Goal: Communication & Community: Ask a question

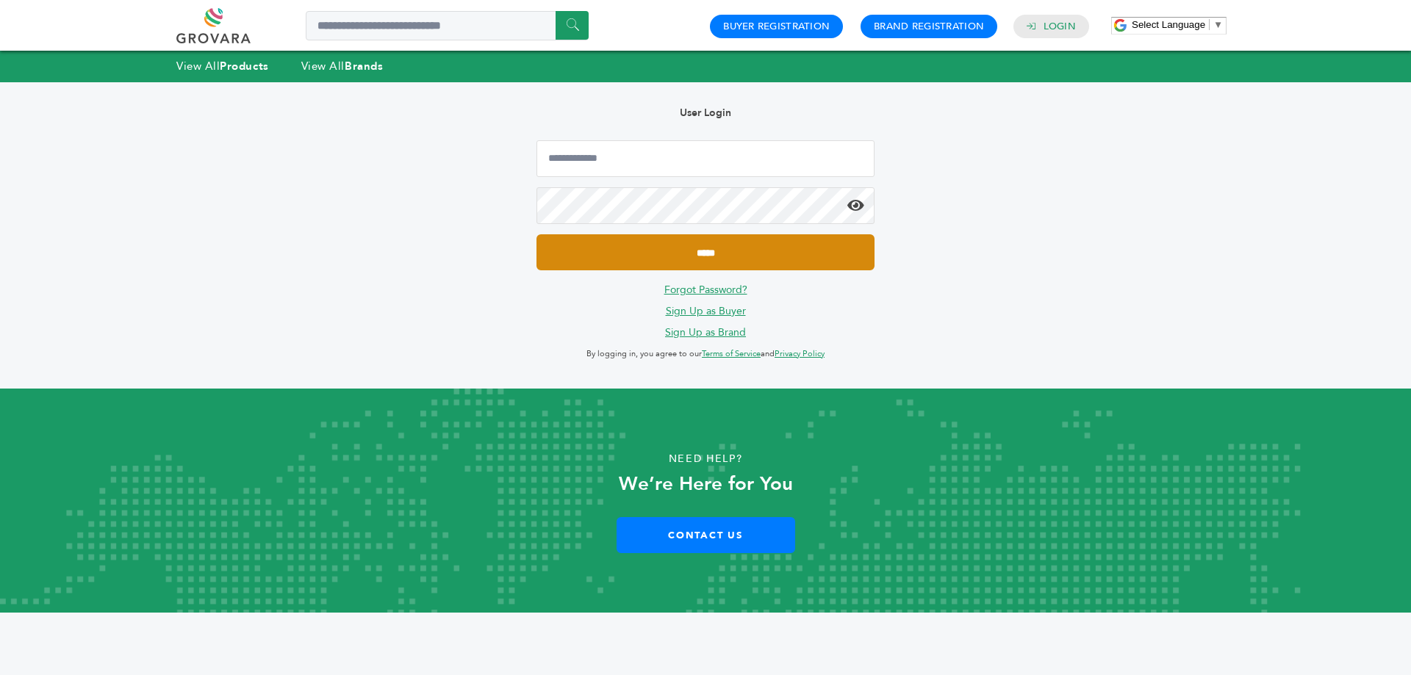
type input "**********"
click at [702, 259] on input "*****" at bounding box center [705, 252] width 338 height 36
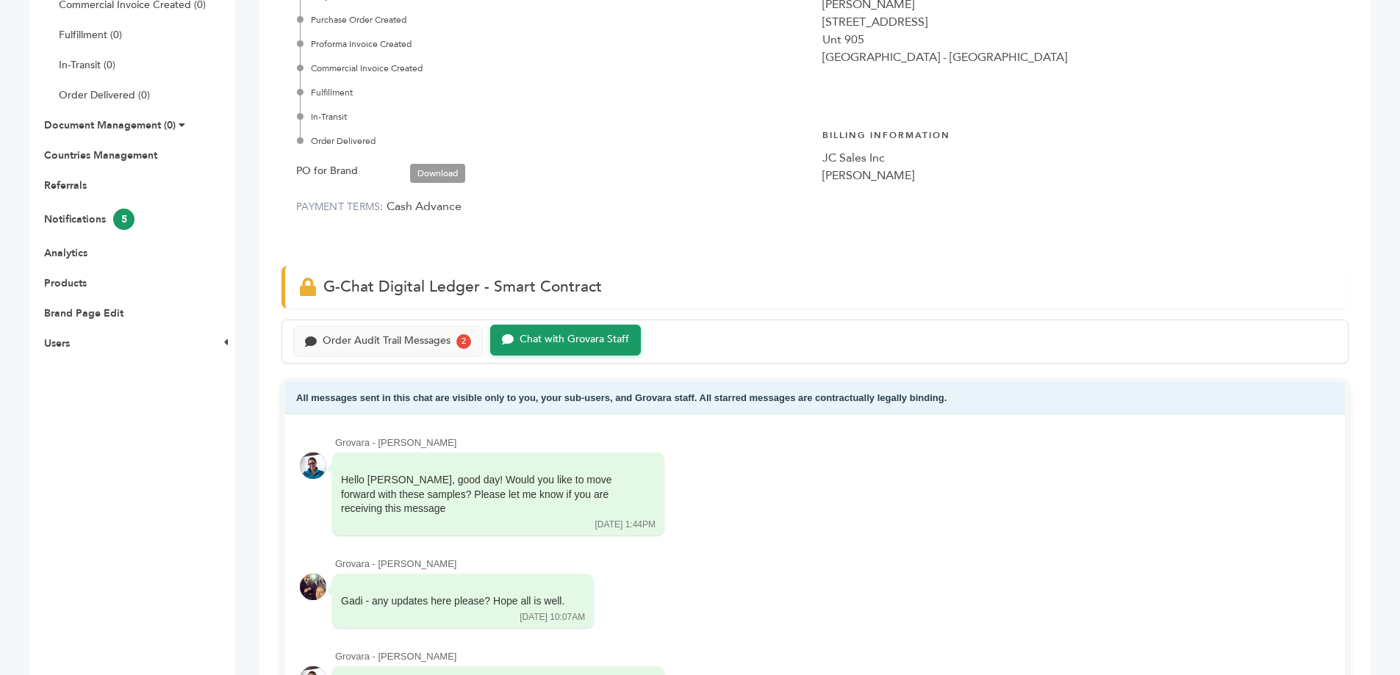
scroll to position [367, 0]
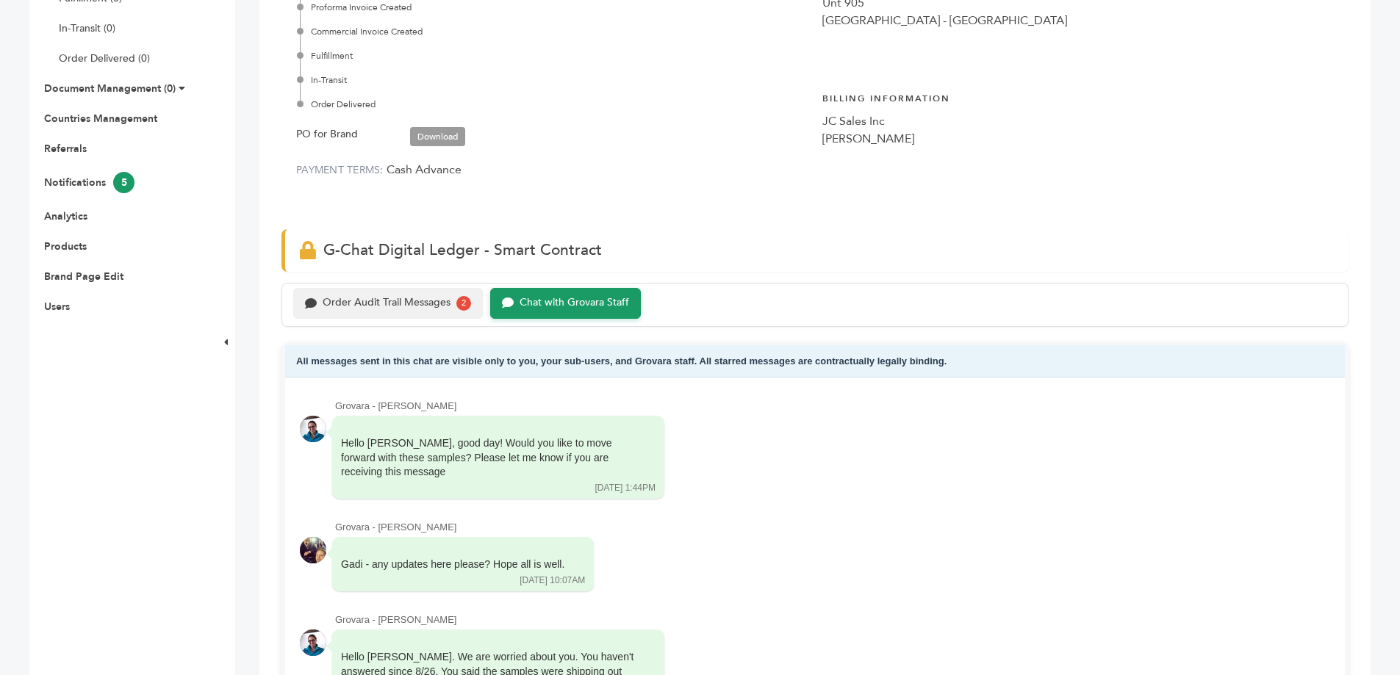
click at [363, 303] on div "Order Audit Trail Messages" at bounding box center [387, 303] width 128 height 12
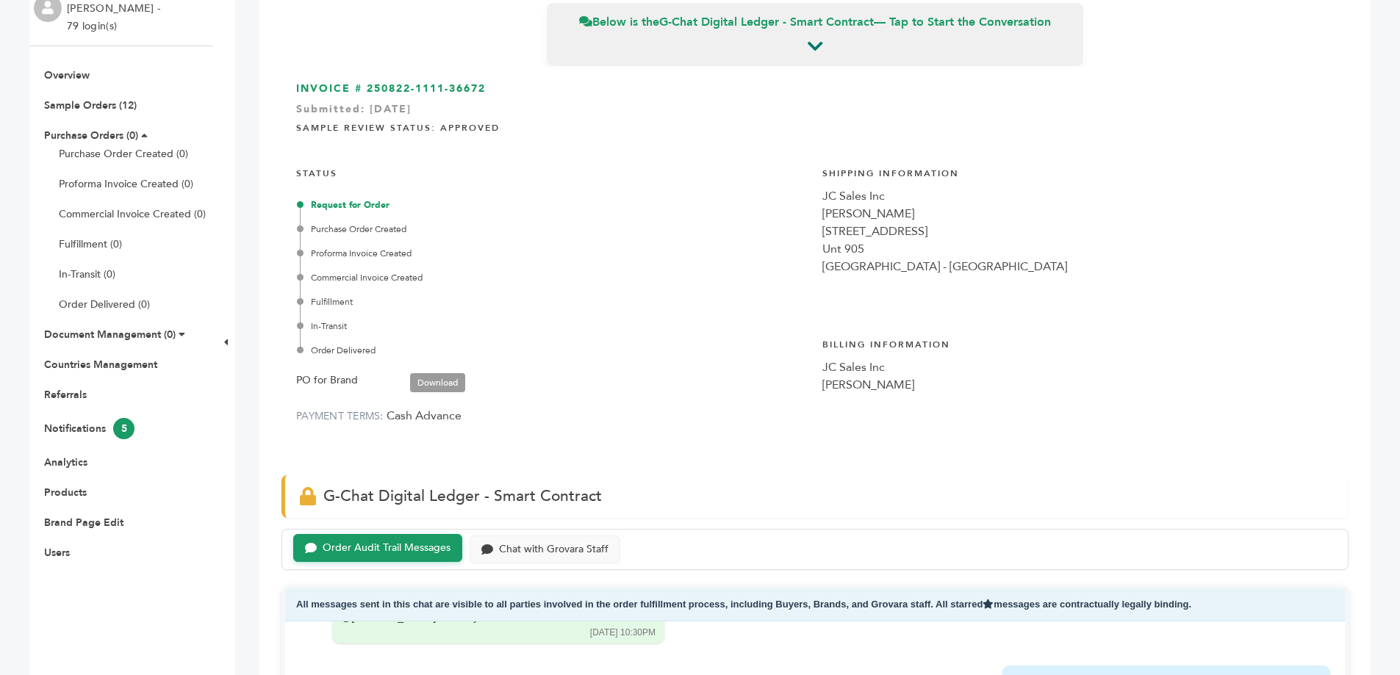
scroll to position [147, 0]
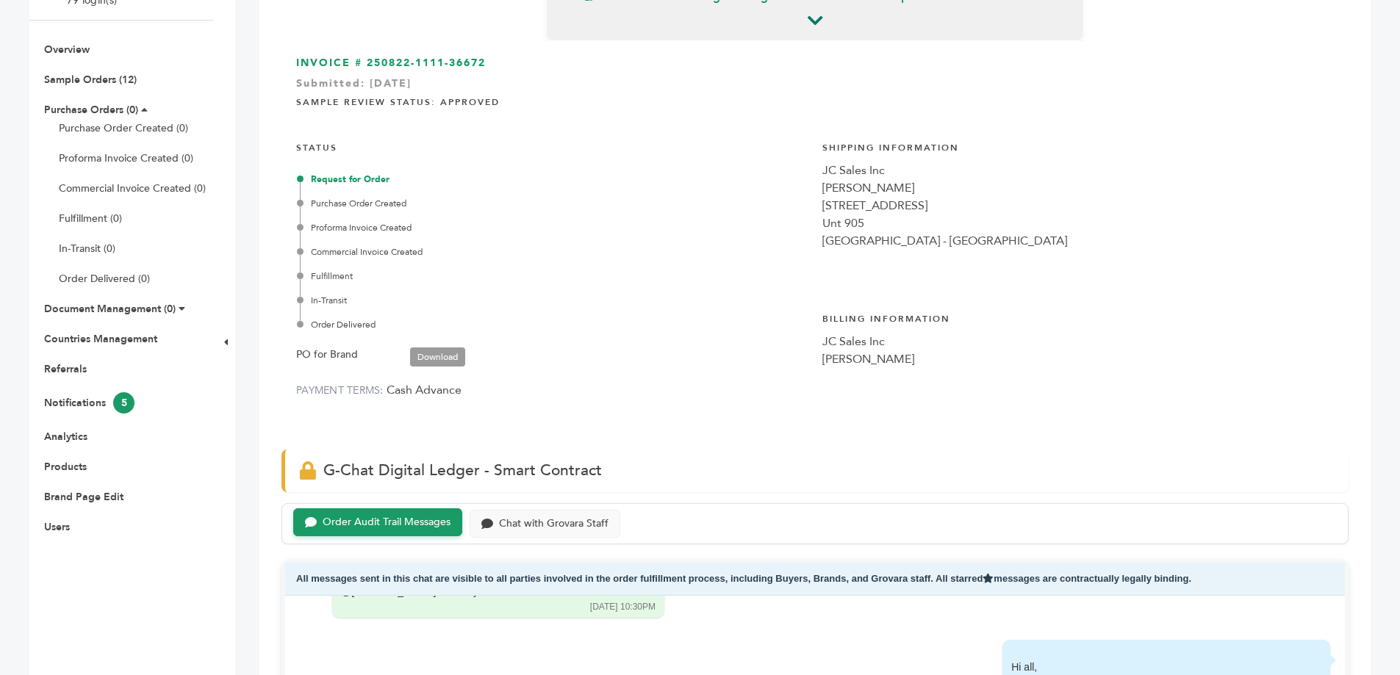
click at [843, 171] on div "JC Sales Inc" at bounding box center [1077, 171] width 511 height 18
copy div "JC Sales Inc"
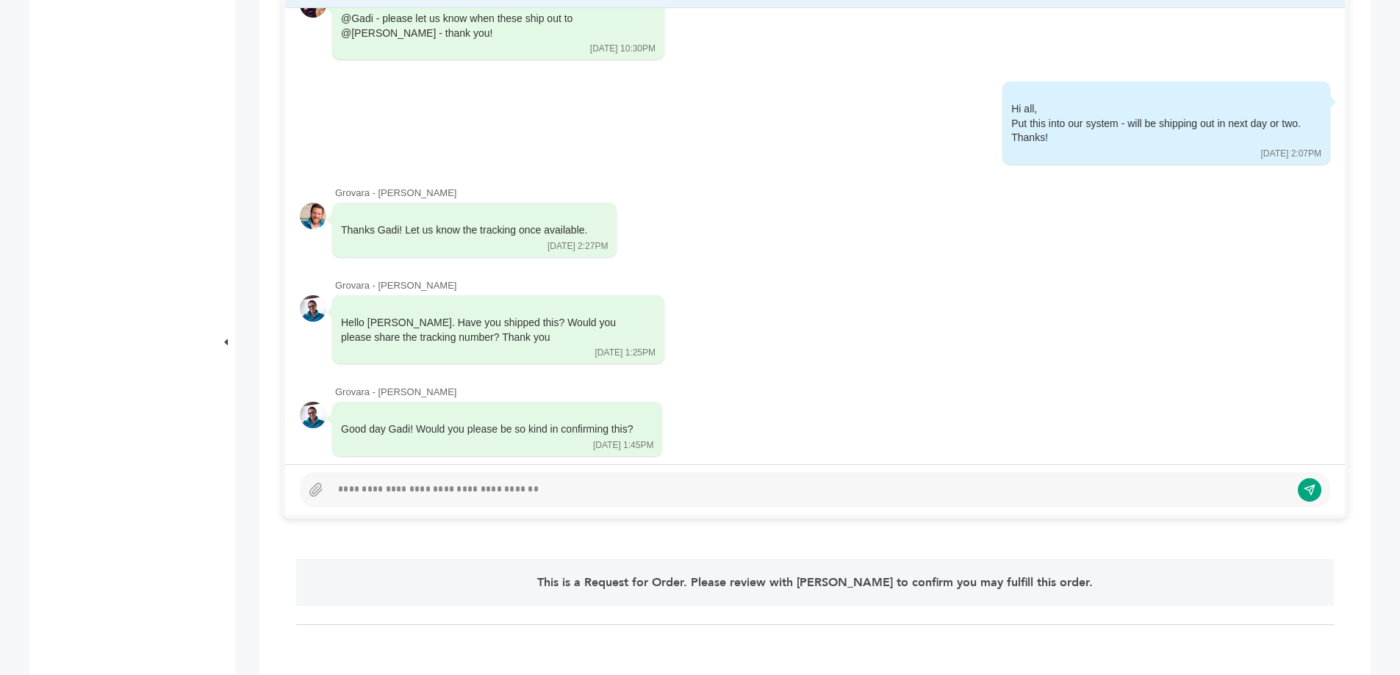
scroll to position [85, 0]
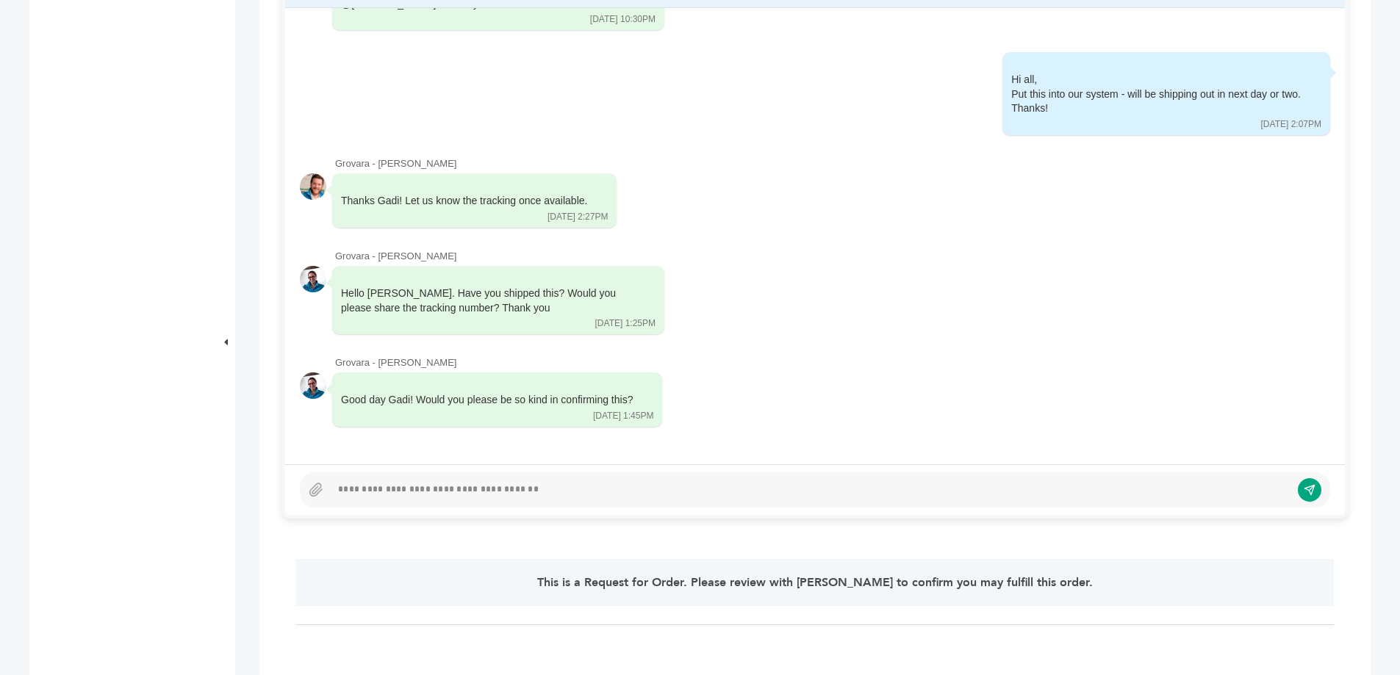
click at [499, 479] on div at bounding box center [815, 489] width 1030 height 35
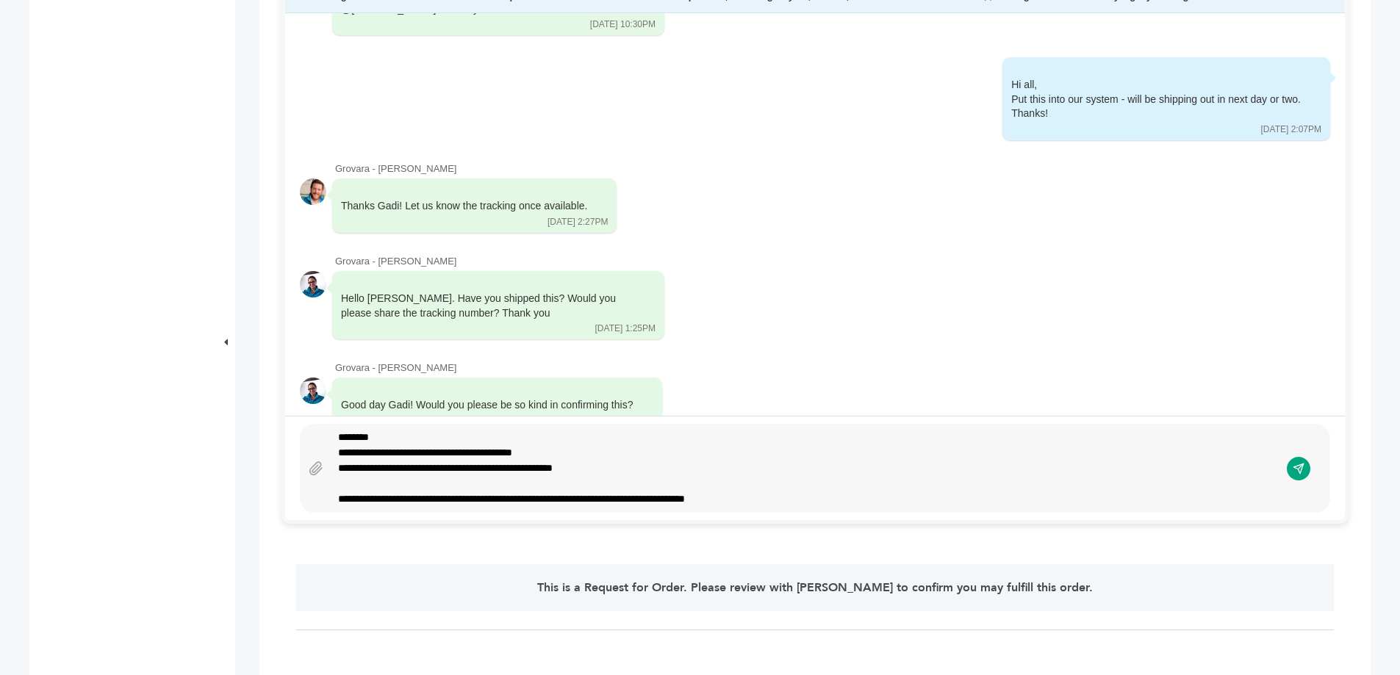
scroll to position [752, 0]
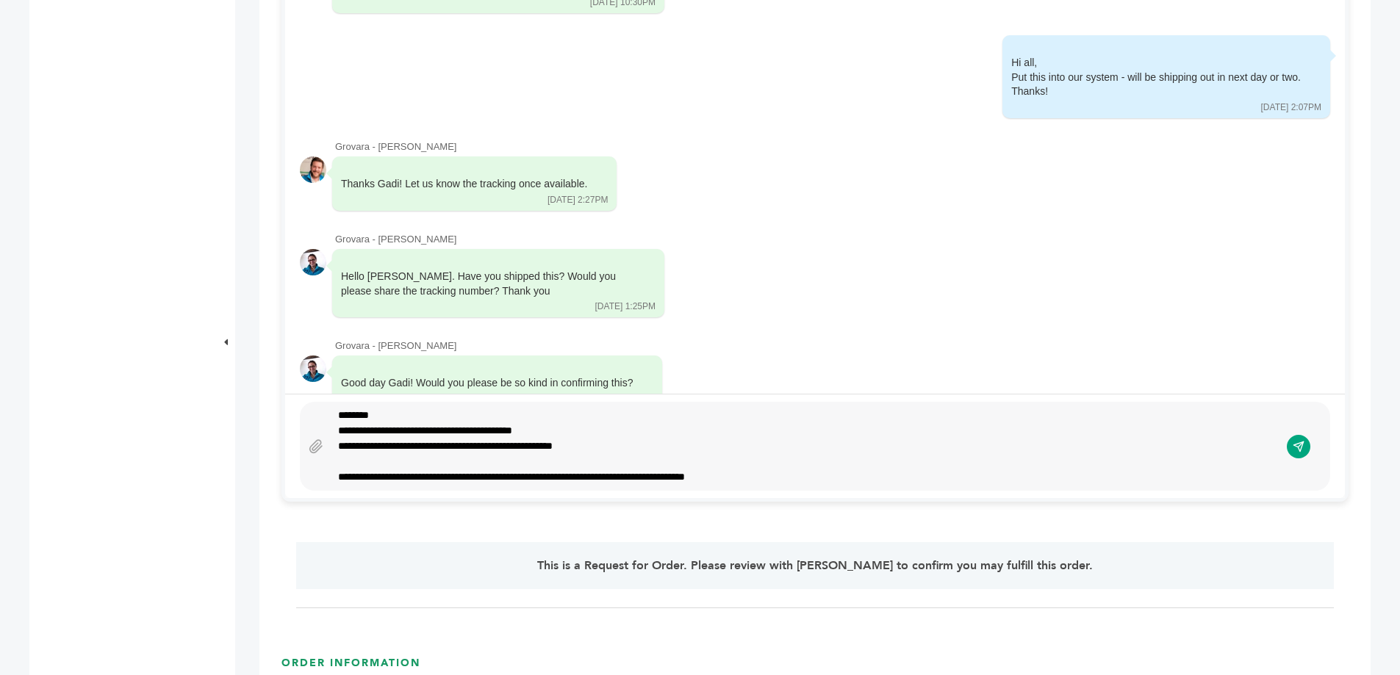
click at [618, 447] on div "**********" at bounding box center [805, 446] width 949 height 77
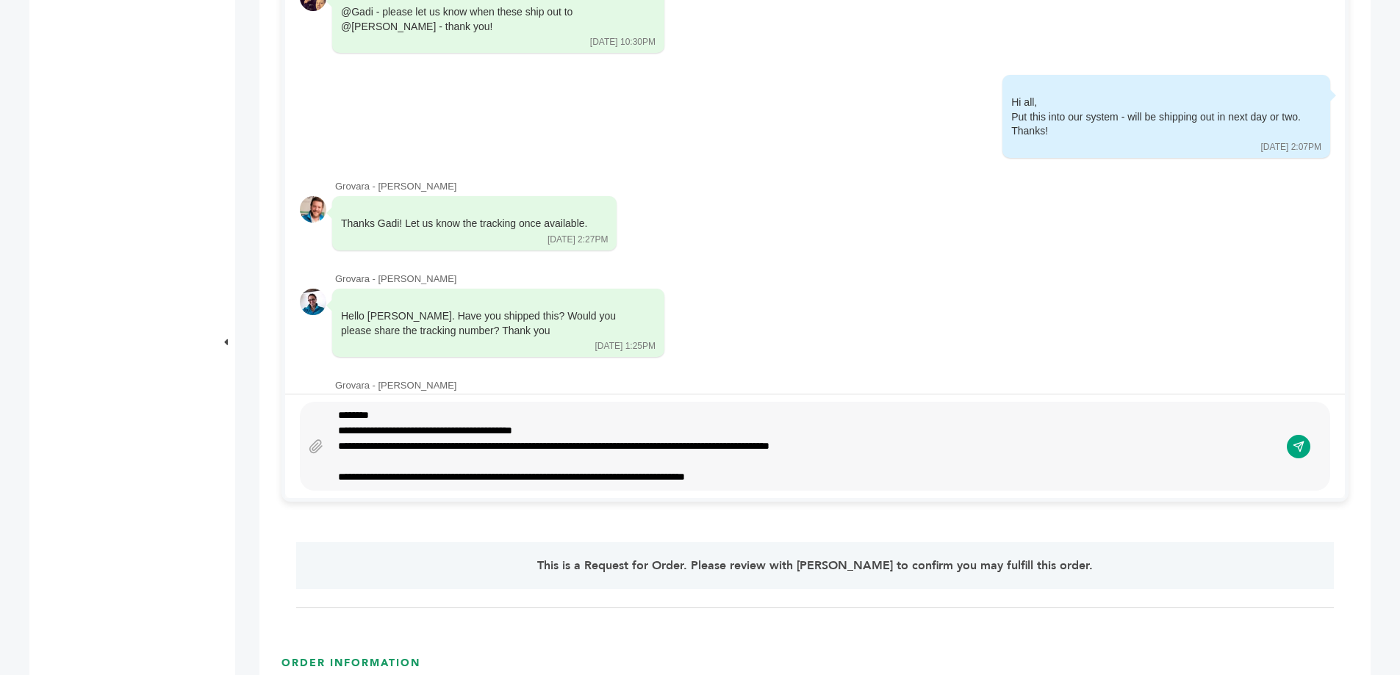
scroll to position [85, 0]
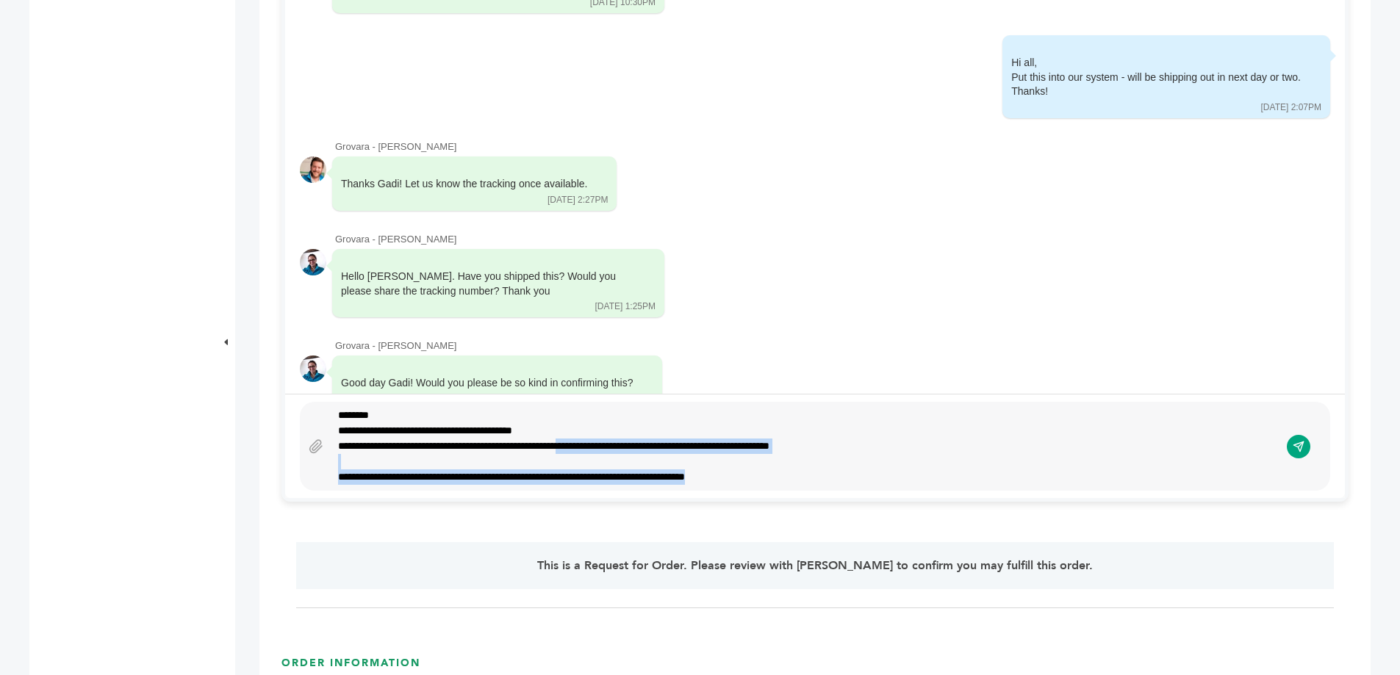
drag, startPoint x: 863, startPoint y: 471, endPoint x: 607, endPoint y: 445, distance: 257.1
click at [607, 445] on div "**********" at bounding box center [805, 446] width 949 height 77
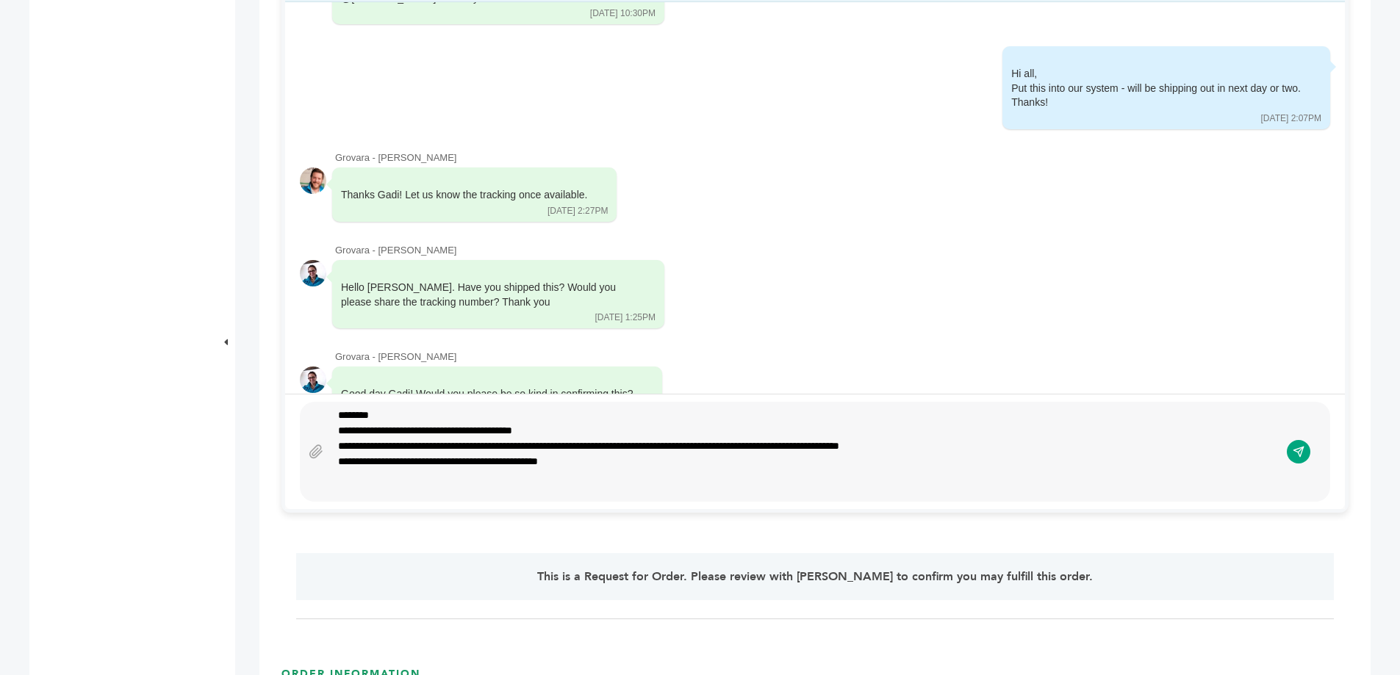
scroll to position [3, 0]
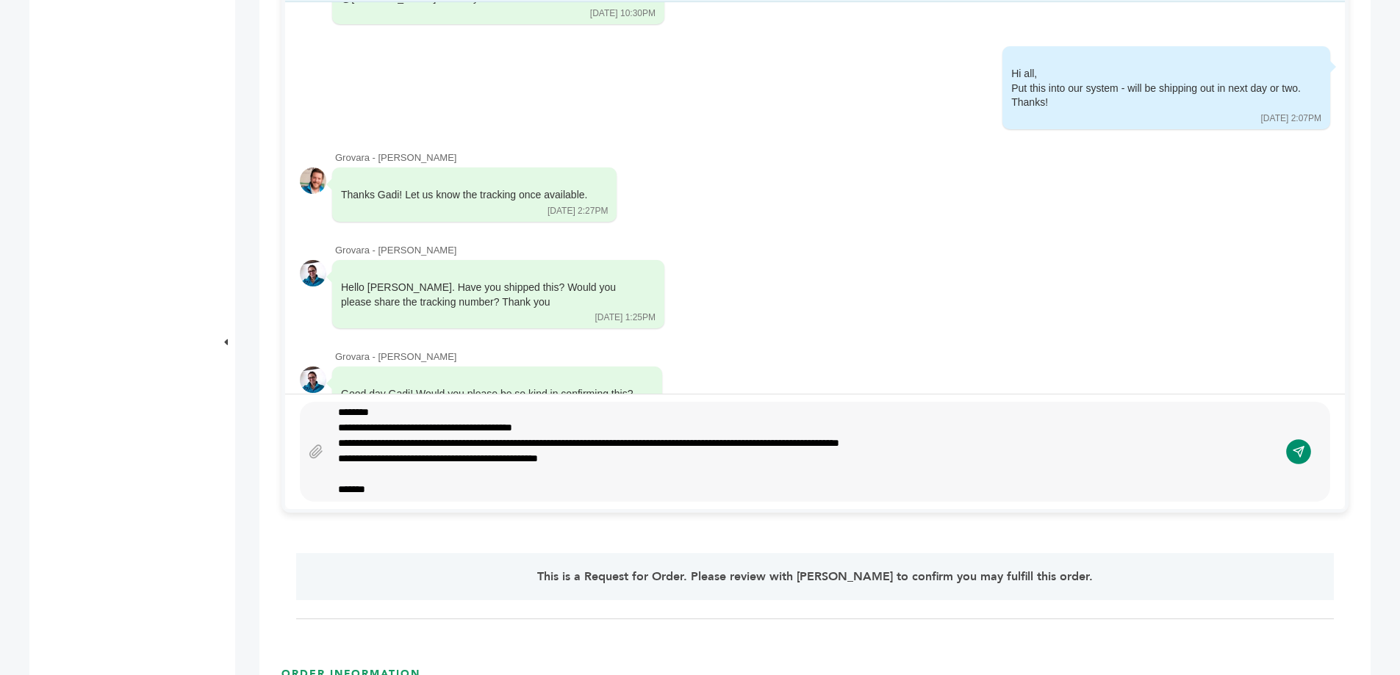
click at [1299, 448] on icon "submit" at bounding box center [1299, 452] width 12 height 12
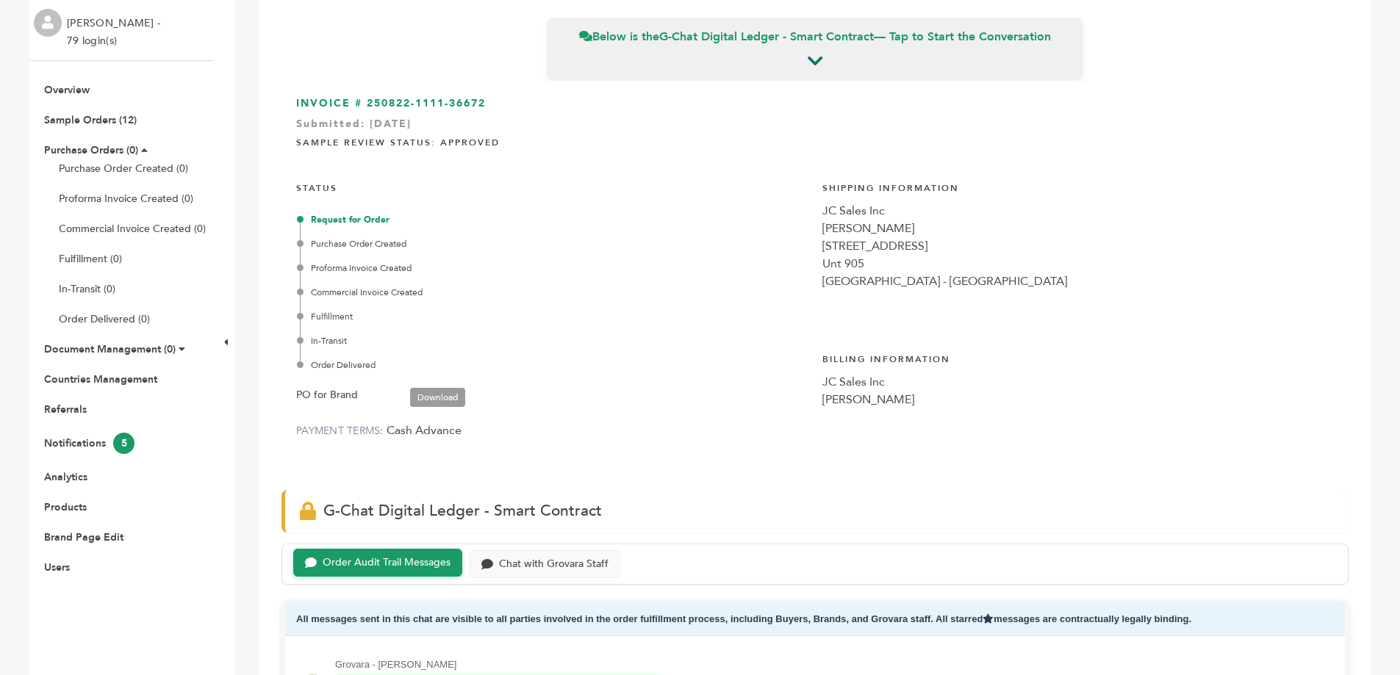
scroll to position [0, 0]
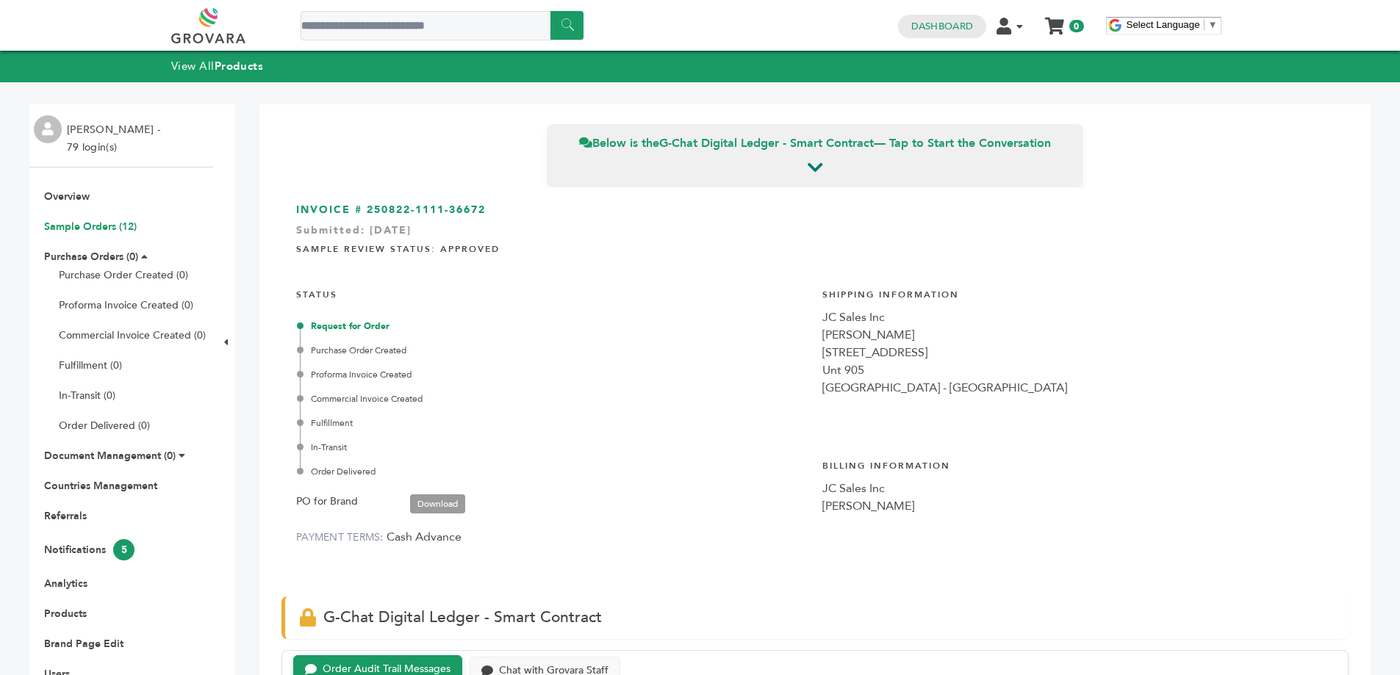
click at [104, 224] on link "Sample Orders (12)" at bounding box center [90, 227] width 93 height 14
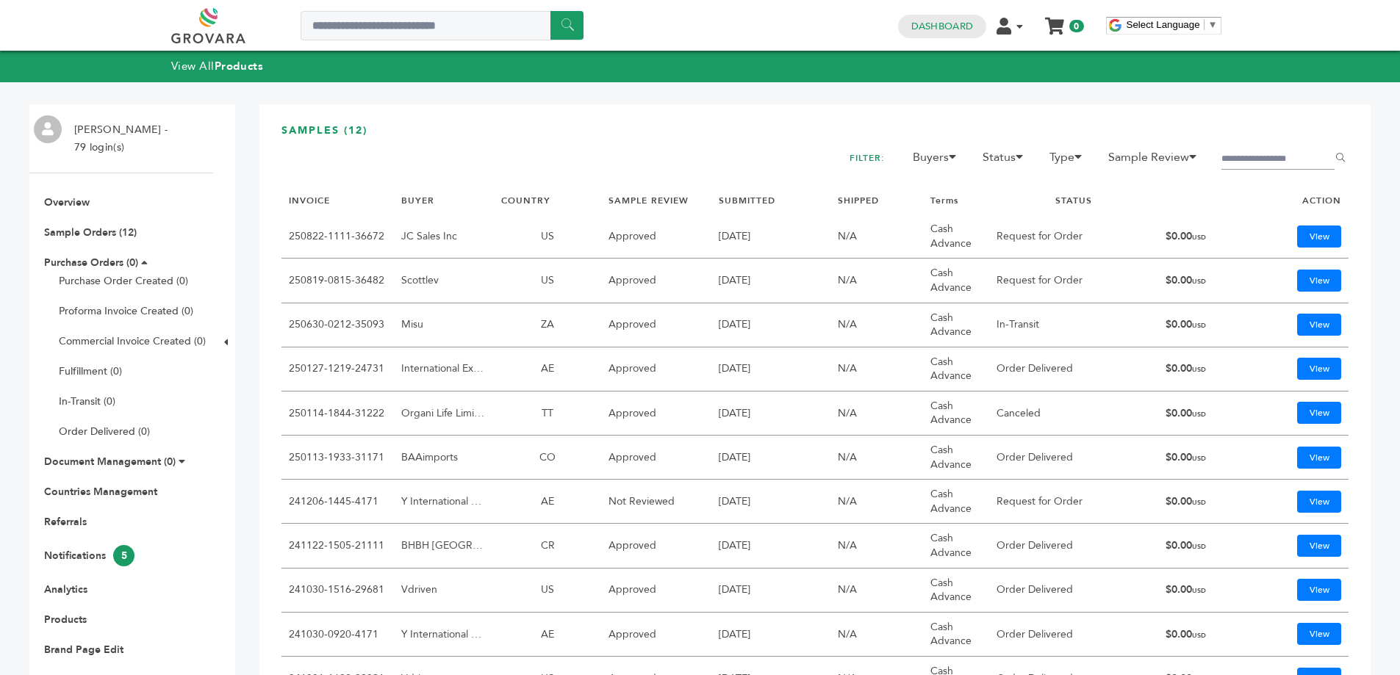
click at [342, 278] on link "250819-0815-36482" at bounding box center [337, 280] width 96 height 14
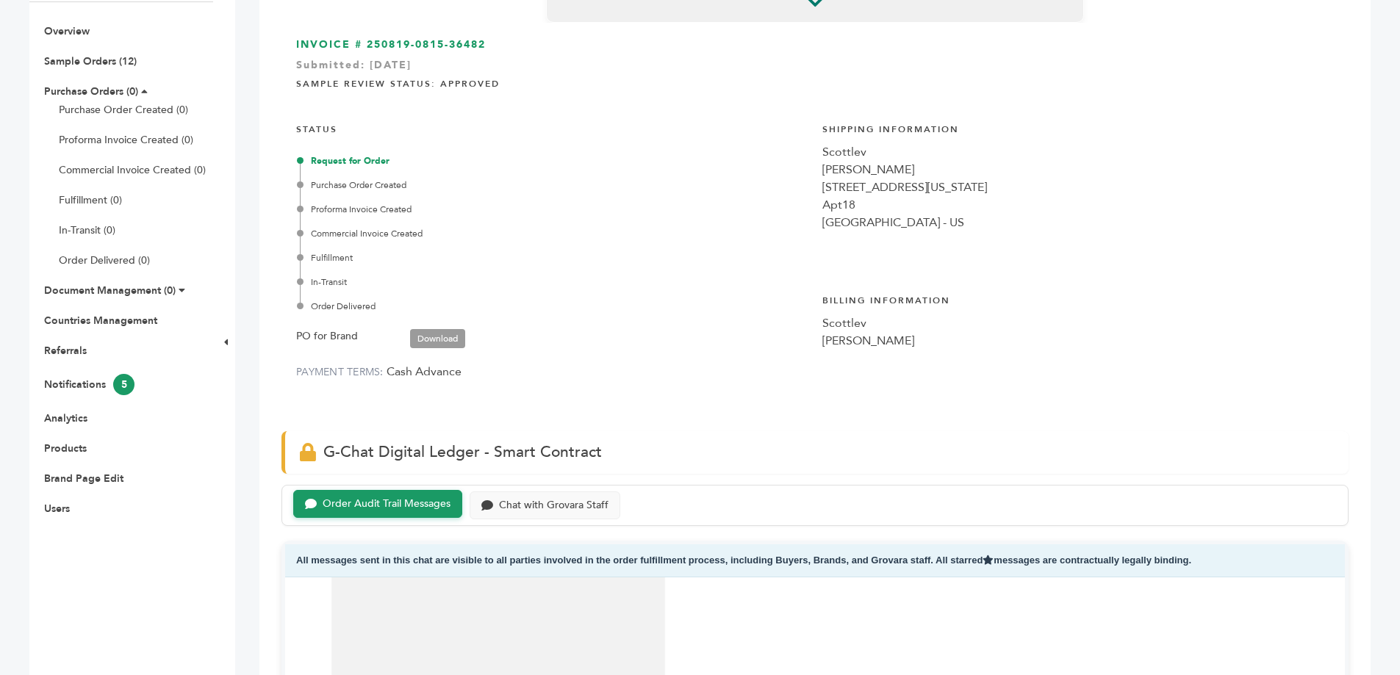
scroll to position [367, 0]
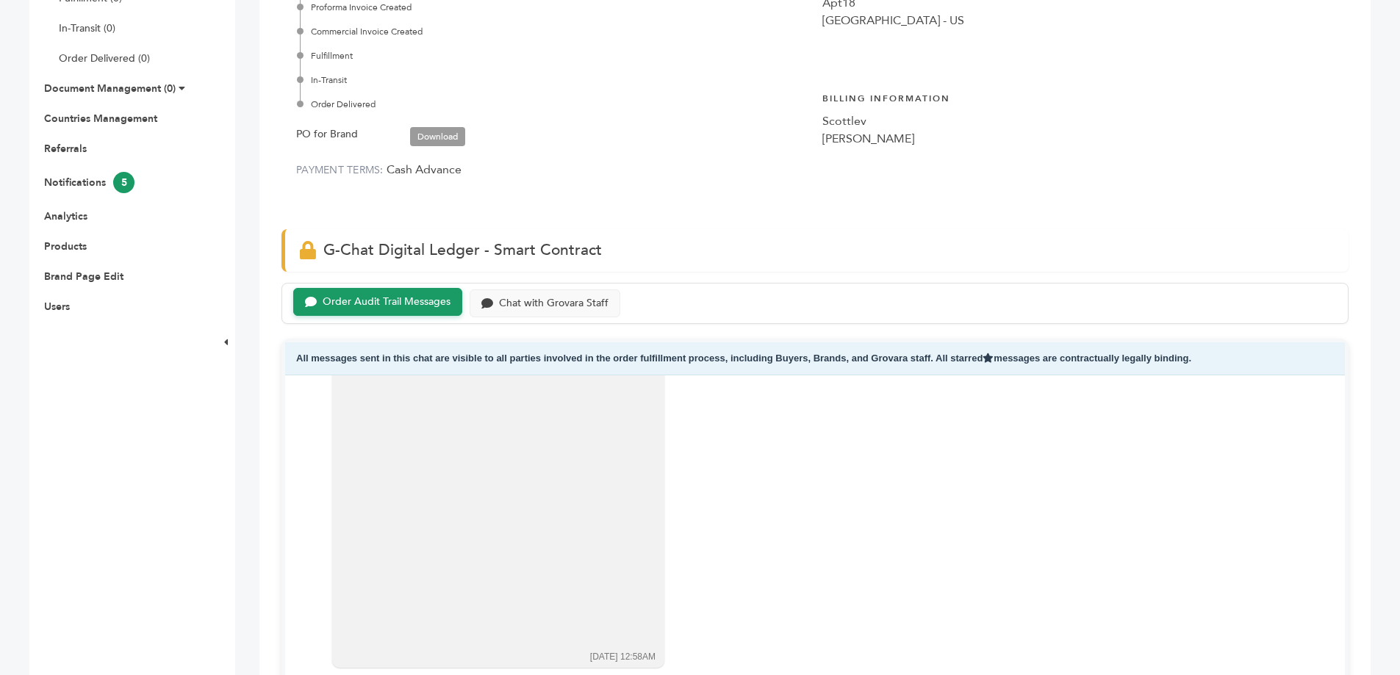
click at [566, 284] on div "Order Audit Trail Messages Chat with Grovara Staff" at bounding box center [814, 304] width 1067 height 42
click at [566, 298] on div "Chat with Grovara Staff" at bounding box center [553, 302] width 109 height 12
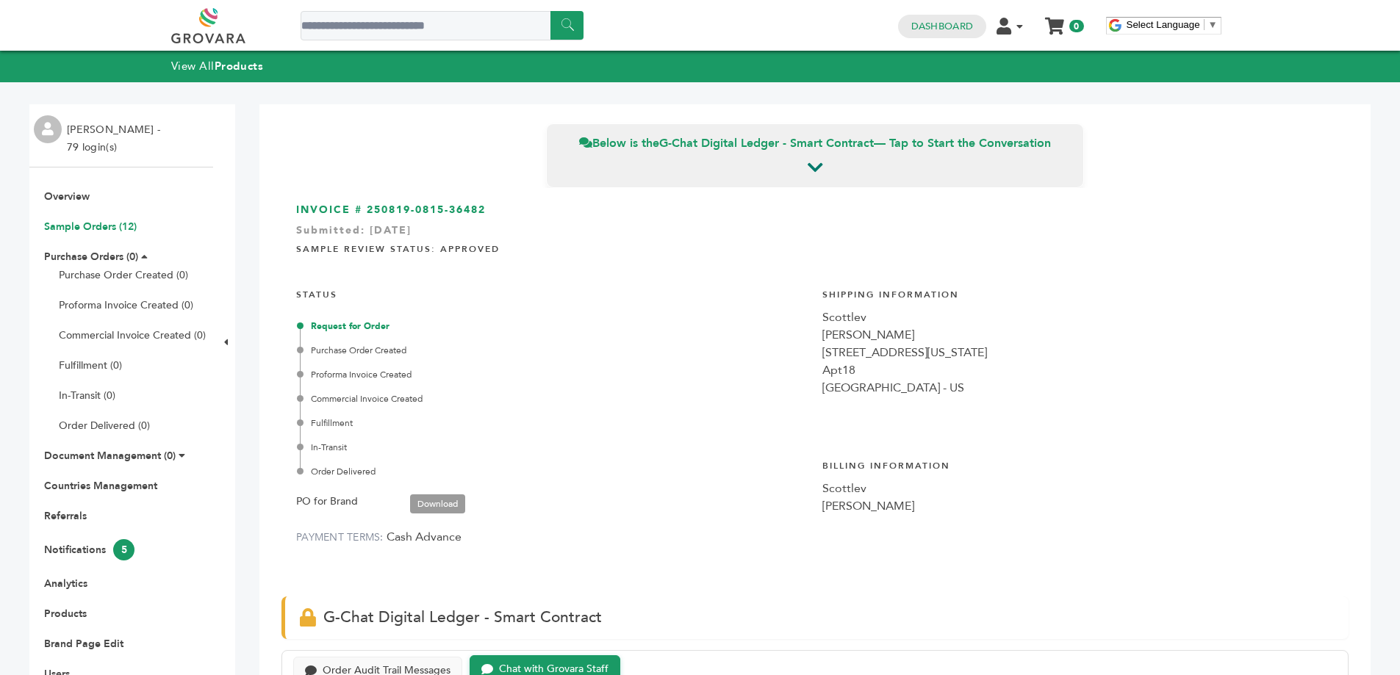
click at [107, 225] on link "Sample Orders (12)" at bounding box center [90, 227] width 93 height 14
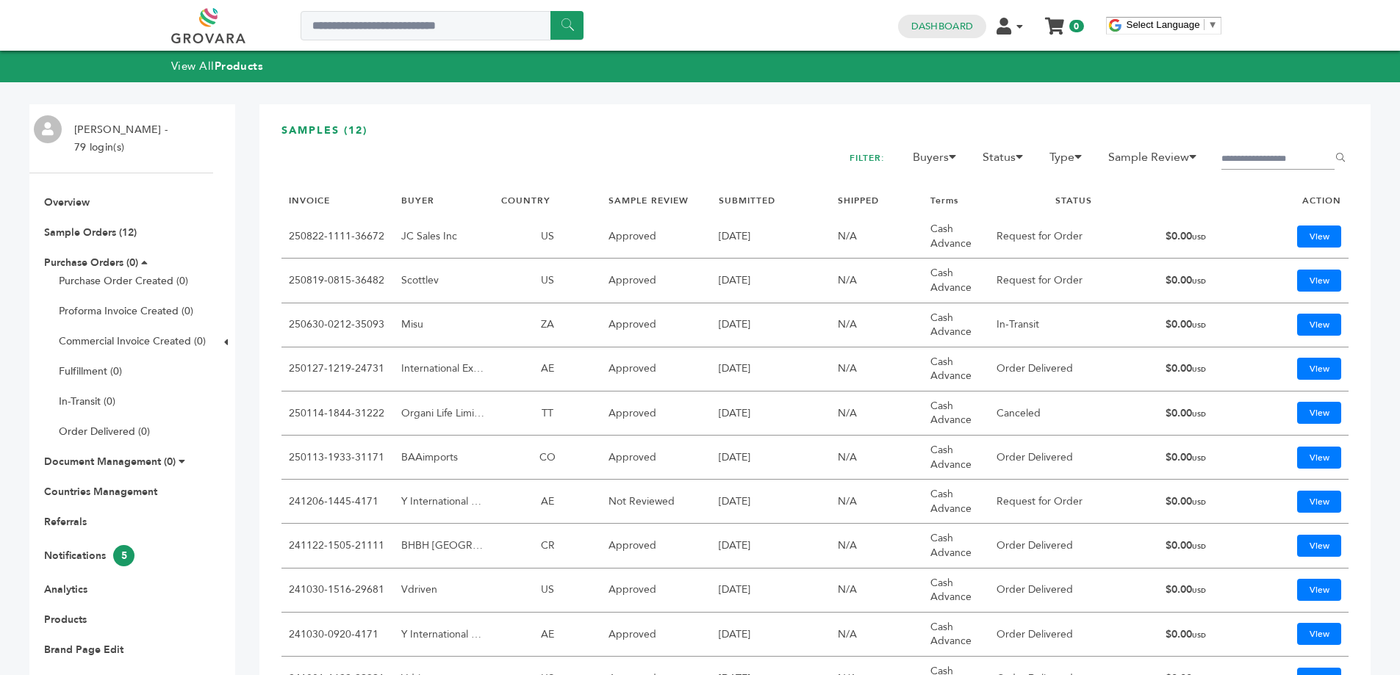
click at [327, 324] on link "250630-0212-35093" at bounding box center [337, 324] width 96 height 14
